Goal: Navigation & Orientation: Find specific page/section

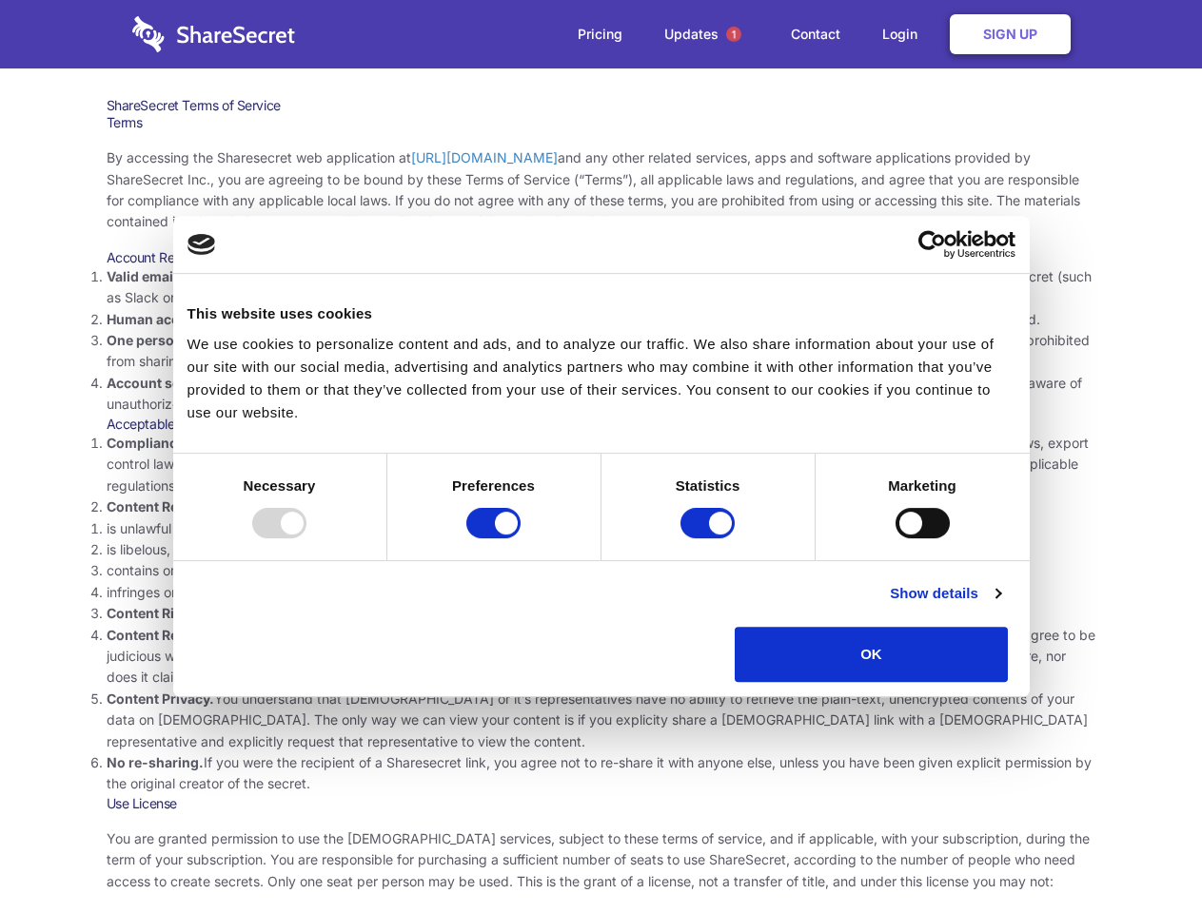
click at [600, 457] on li "Compliance with local laws and regulations. Your use of the Sharesecret must no…" at bounding box center [601, 465] width 989 height 64
click at [306, 538] on div at bounding box center [279, 523] width 54 height 30
click at [520, 538] on input "Preferences" at bounding box center [493, 523] width 54 height 30
checkbox input "false"
click at [710, 538] on input "Statistics" at bounding box center [707, 523] width 54 height 30
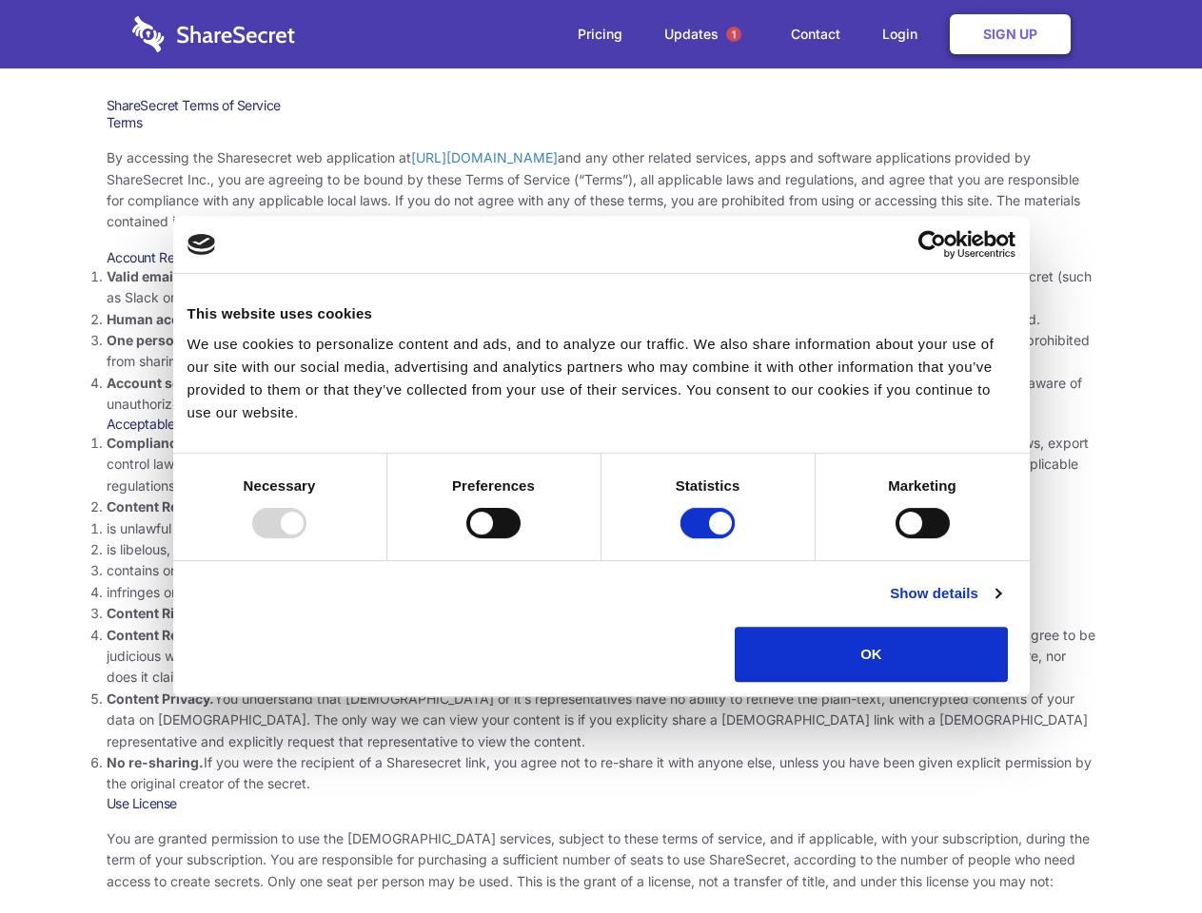
checkbox input "false"
click at [895, 538] on input "Marketing" at bounding box center [922, 523] width 54 height 30
checkbox input "true"
click at [1000, 605] on link "Show details" at bounding box center [944, 593] width 110 height 23
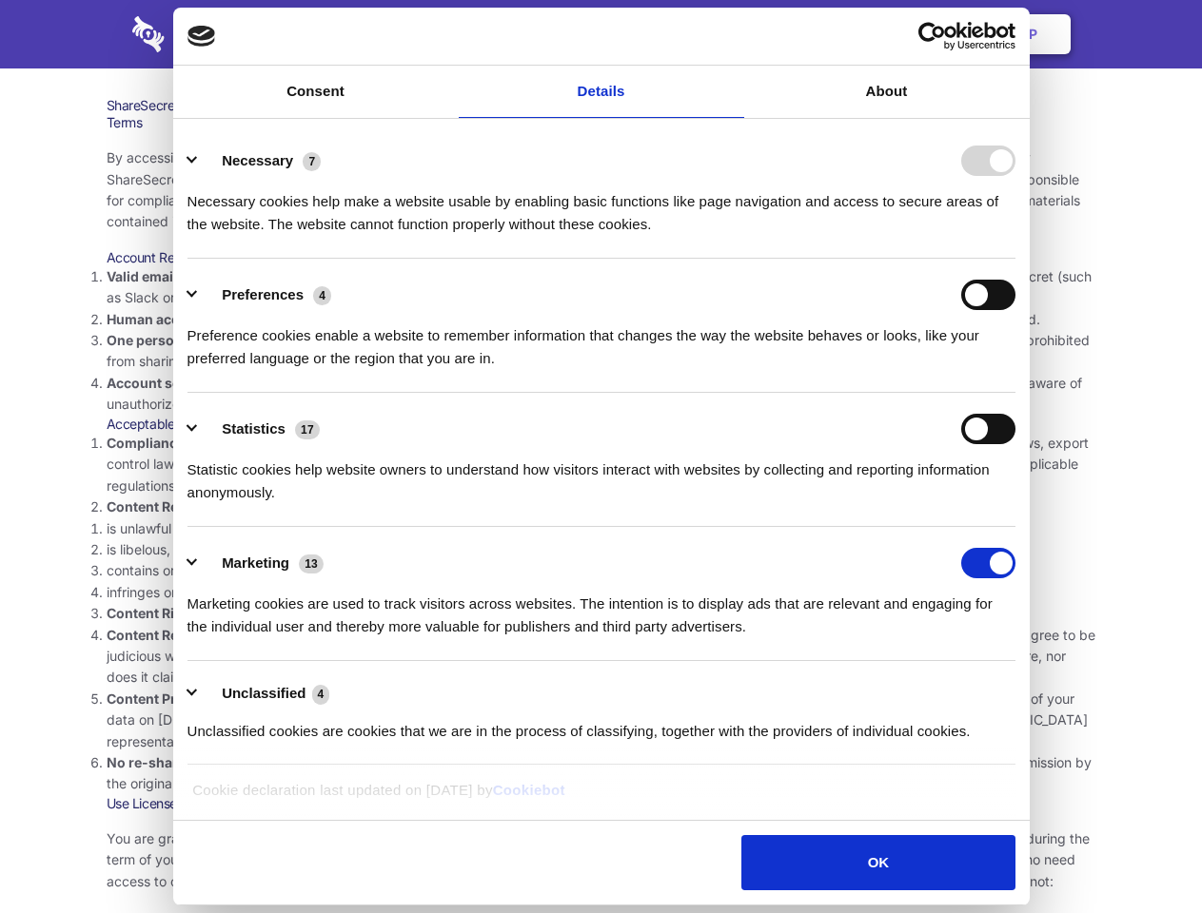
click at [1024, 689] on ul "Necessary 7 Necessary cookies help make a website usable by enabling basic func…" at bounding box center [601, 445] width 846 height 641
click at [733, 34] on span "1" at bounding box center [733, 34] width 15 height 15
